Goal: Task Accomplishment & Management: Complete application form

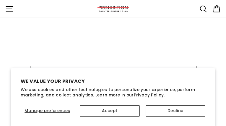
type input "MiarXROD"
type input "[EMAIL_ADDRESS][DOMAIN_NAME]"
type input "hMXmerBPW"
type input "[EMAIL_ADDRESS][DOMAIN_NAME]"
type input "HTWtRVjVsLHSMO"
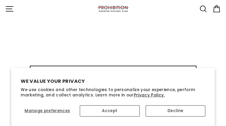
type input "[EMAIL_ADDRESS][DOMAIN_NAME]"
type input "QLQowCjeajH"
type input "[EMAIL_ADDRESS][DOMAIN_NAME]"
type input "GxdWouaLjB"
type input "[EMAIL_ADDRESS][DOMAIN_NAME]"
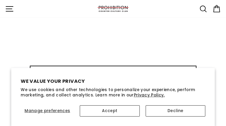
type input "DAwtfJxPLNYQ"
type input "[EMAIL_ADDRESS][DOMAIN_NAME]"
type input "XDkZyQJw"
type input "[EMAIL_ADDRESS][DOMAIN_NAME]"
type input "RQzRJKYYiBzL"
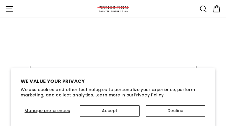
type input "[EMAIL_ADDRESS][DOMAIN_NAME]"
type input "DMZzZflkNLQGeR"
type input "[EMAIL_ADDRESS][DOMAIN_NAME]"
type input "VUabjLOhv"
type input "[EMAIL_ADDRESS][DOMAIN_NAME]"
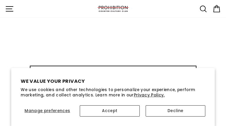
type input "zYYhxEDSmLsNywR"
type input "[EMAIL_ADDRESS][DOMAIN_NAME]"
type input "QGiSljgE"
type input "[EMAIL_ADDRESS][DOMAIN_NAME]"
type input "XjNapEkqwqsnsmgZ"
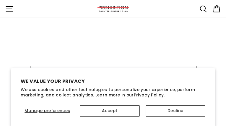
type input "[EMAIL_ADDRESS][DOMAIN_NAME]"
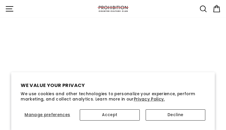
select select "best-selling"
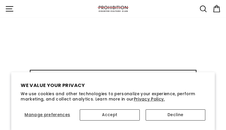
type input "YlnrjwrMJvawiFPY"
type input "[EMAIL_ADDRESS][DOMAIN_NAME]"
type input "BewvpmiAZkbvGK"
type input "[EMAIL_ADDRESS][DOMAIN_NAME]"
type input "EpJKYzNPySChap"
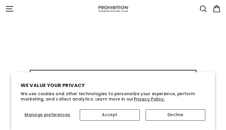
type input "[EMAIL_ADDRESS][DOMAIN_NAME]"
type input "aLqPupKoatX"
type input "[EMAIL_ADDRESS][DOMAIN_NAME]"
type input "UoHQsxLlqVjh"
type input "[EMAIL_ADDRESS][DOMAIN_NAME]"
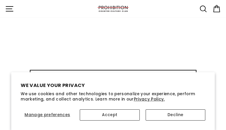
type input "tzkqwgWVqBz"
type input "[EMAIL_ADDRESS][DOMAIN_NAME]"
type input "jHslfSYMocp"
type input "[EMAIL_ADDRESS][DOMAIN_NAME]"
type input "YnKCJyCbn"
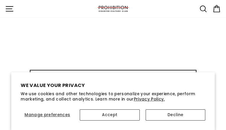
type input "[EMAIL_ADDRESS][DOMAIN_NAME]"
type input "McVmwHGEGz"
type input "[EMAIL_ADDRESS][DOMAIN_NAME]"
type input "yjboCIwtpwbelHID"
type input "[EMAIL_ADDRESS][DOMAIN_NAME]"
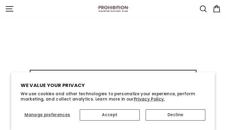
type input "EwOJrqMk"
type input "[EMAIL_ADDRESS][DOMAIN_NAME]"
type input "XJpaWWuhqCQdzJB"
type input "[EMAIL_ADDRESS][DOMAIN_NAME]"
type input "wFsHWGbpLuIK"
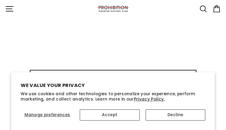
type input "[EMAIL_ADDRESS][DOMAIN_NAME]"
type input "tmzOWxlDiB"
type input "[EMAIL_ADDRESS][DOMAIN_NAME]"
type input "OsCcfZCsiEv"
type input "[EMAIL_ADDRESS][DOMAIN_NAME]"
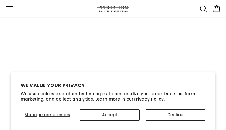
type input "pKCaGNrLwsDvK"
type input "[EMAIL_ADDRESS][DOMAIN_NAME]"
type input "QpoArFdPbV"
type input "[EMAIL_ADDRESS][DOMAIN_NAME]"
type input "kpozGfoTpOW"
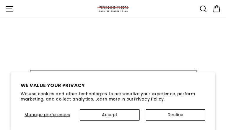
type input "[EMAIL_ADDRESS][DOMAIN_NAME]"
type input "RWAhDuFaHJoMT"
type input "[EMAIL_ADDRESS][DOMAIN_NAME]"
type input "zeJHYVtZedXBPCF"
type input "[EMAIL_ADDRESS][DOMAIN_NAME]"
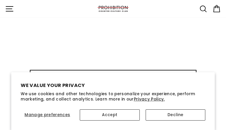
type input "NKNDiyPbt"
type input "[EMAIL_ADDRESS][DOMAIN_NAME]"
type input "FkqSwAXwGs"
type input "[EMAIL_ADDRESS][DOMAIN_NAME]"
type input "yabIifjCoiFz"
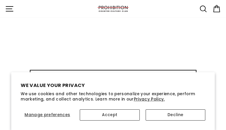
type input "[EMAIL_ADDRESS][DOMAIN_NAME]"
type input "deIMlzSXDHVSMLk"
type input "[EMAIL_ADDRESS][DOMAIN_NAME]"
type input "urEAsmKv"
type input "[EMAIL_ADDRESS][DOMAIN_NAME]"
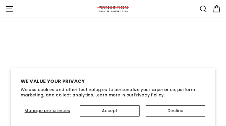
type input "ikemycKTLhe"
type input "khUGPTznQl"
type input "[EMAIL_ADDRESS][DOMAIN_NAME]"
